Goal: Information Seeking & Learning: Check status

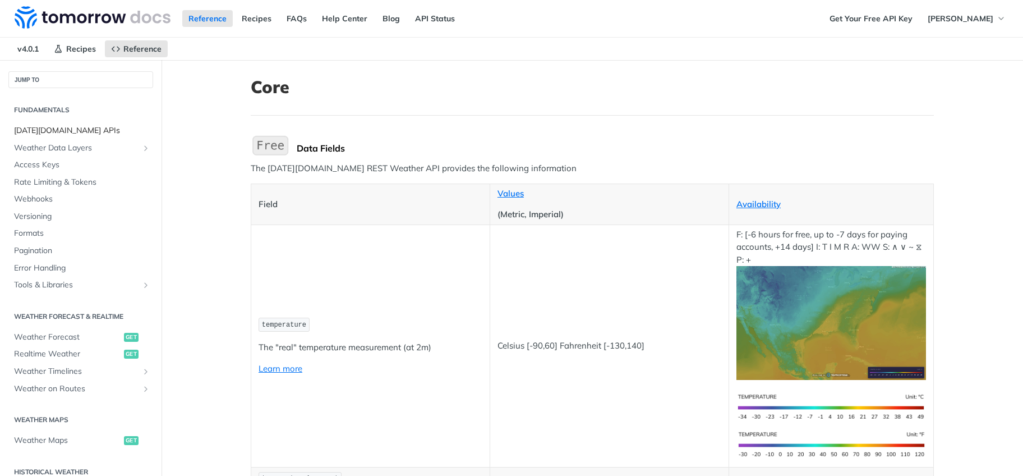
click at [54, 131] on span "[DATE][DOMAIN_NAME] APIs" at bounding box center [82, 130] width 136 height 11
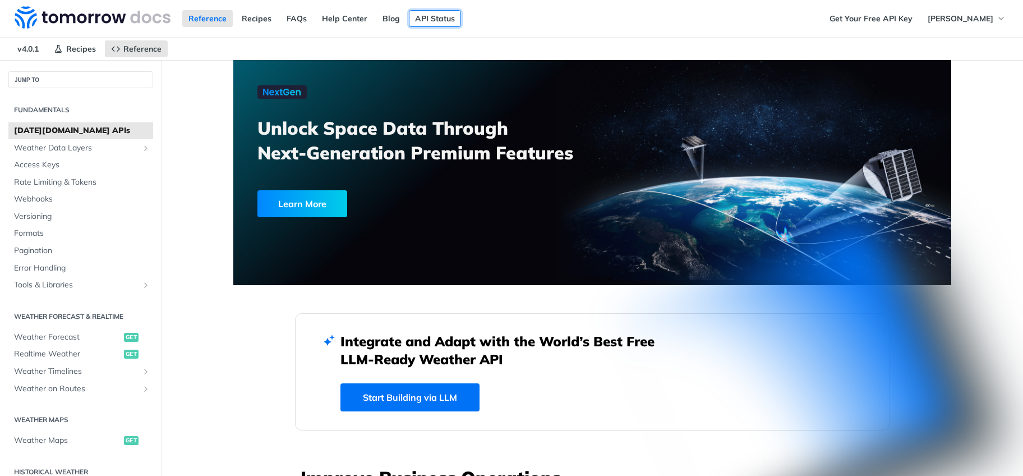
click at [435, 20] on link "API Status" at bounding box center [435, 18] width 52 height 17
